Goal: Task Accomplishment & Management: Use online tool/utility

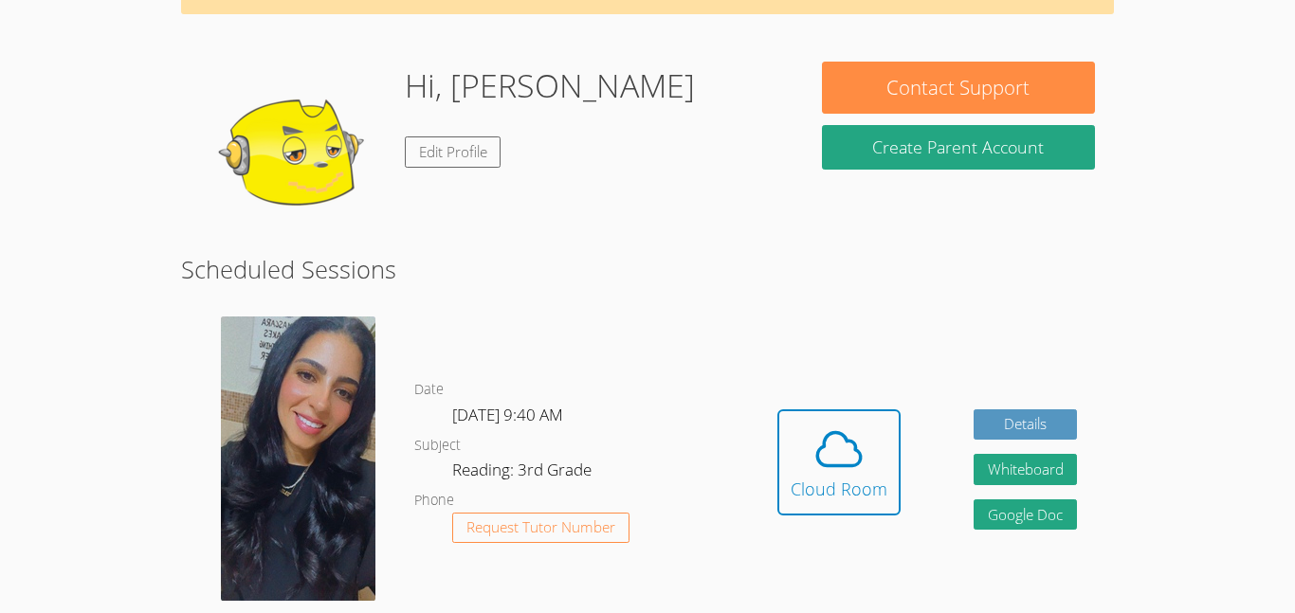
scroll to position [126, 0]
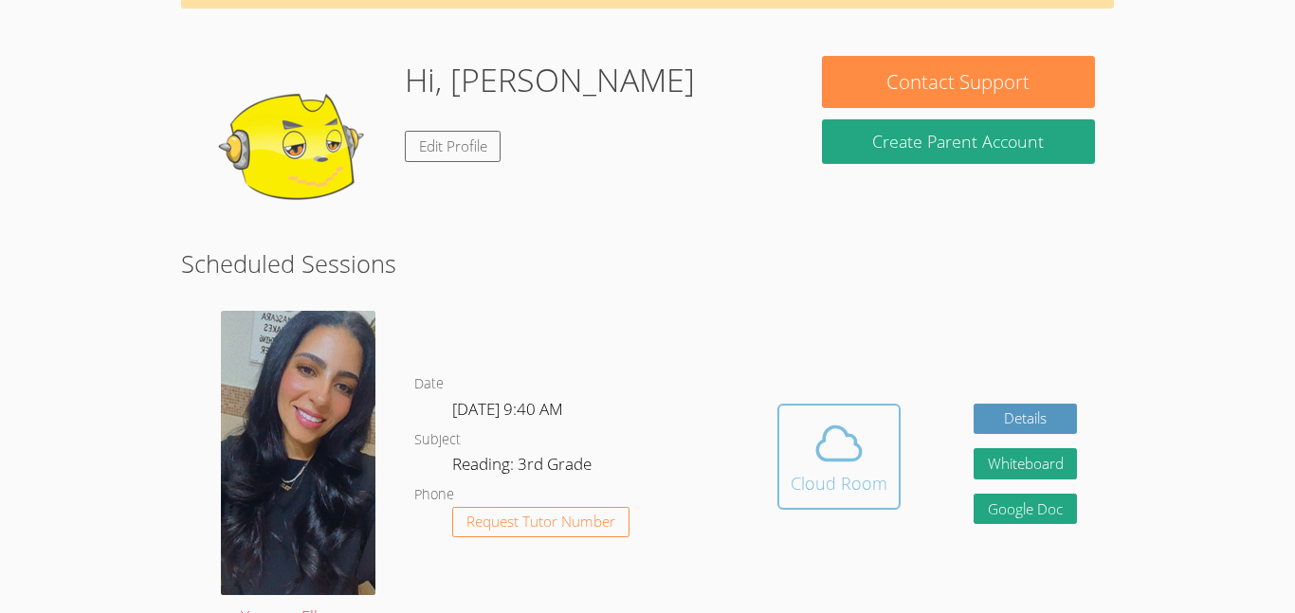
click at [841, 483] on div "Cloud Room" at bounding box center [839, 483] width 97 height 27
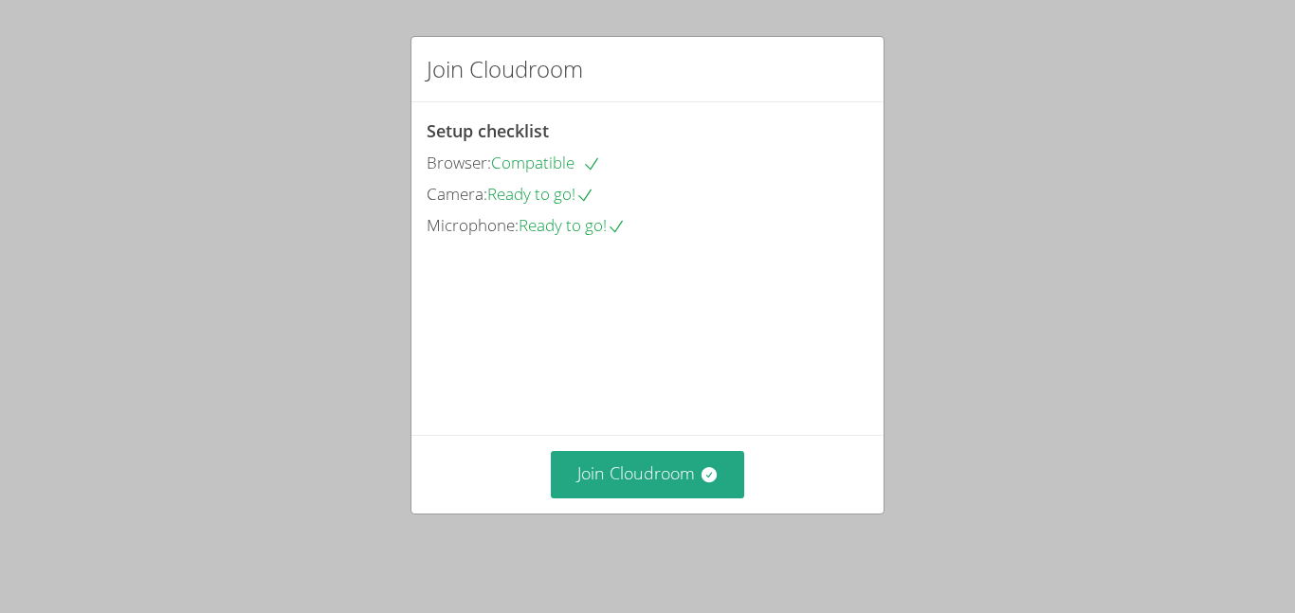
click at [646, 513] on div "Join Cloudroom" at bounding box center [647, 474] width 472 height 78
click at [647, 487] on button "Join Cloudroom" at bounding box center [648, 474] width 194 height 46
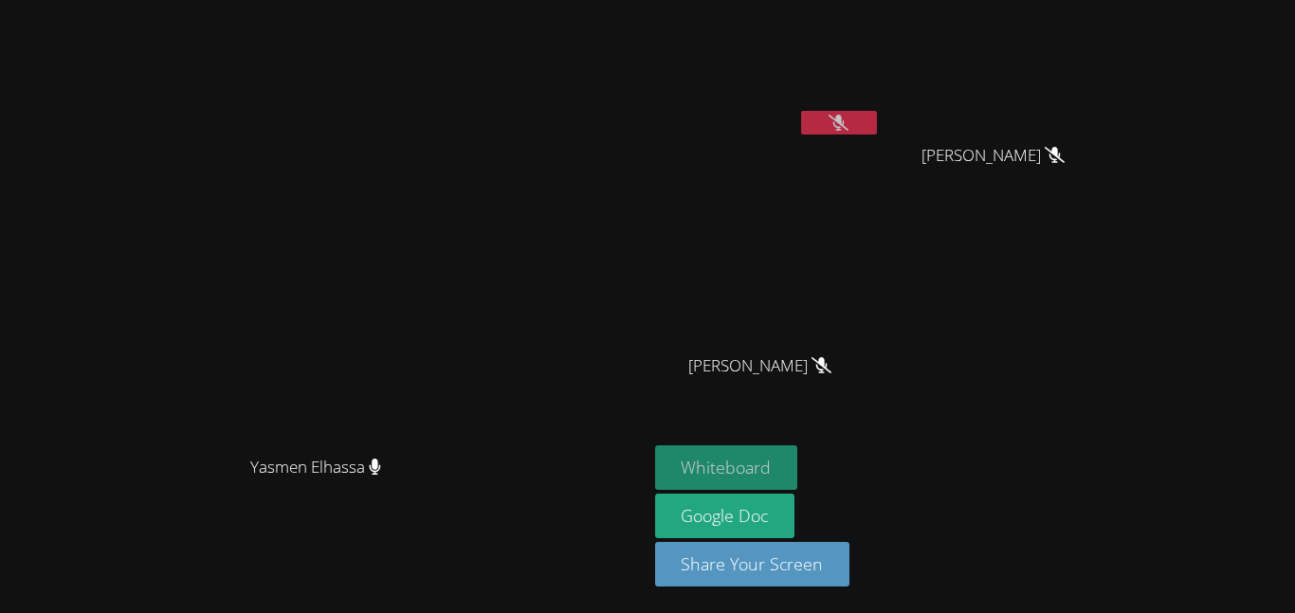
click at [798, 460] on button "Whiteboard" at bounding box center [726, 468] width 143 height 45
